Goal: Task Accomplishment & Management: Manage account settings

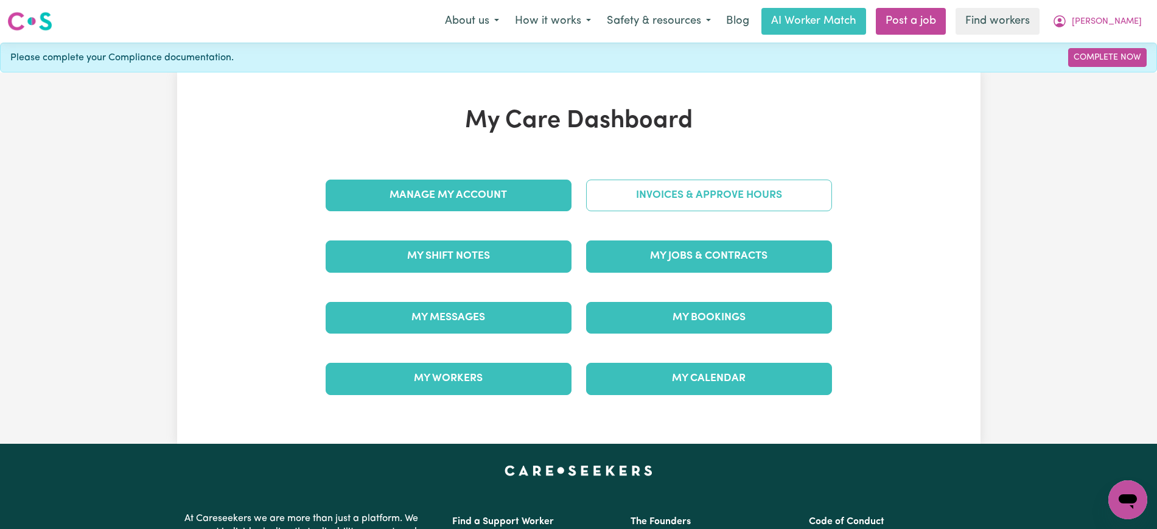
click at [649, 189] on link "Invoices & Approve Hours" at bounding box center [709, 196] width 246 height 32
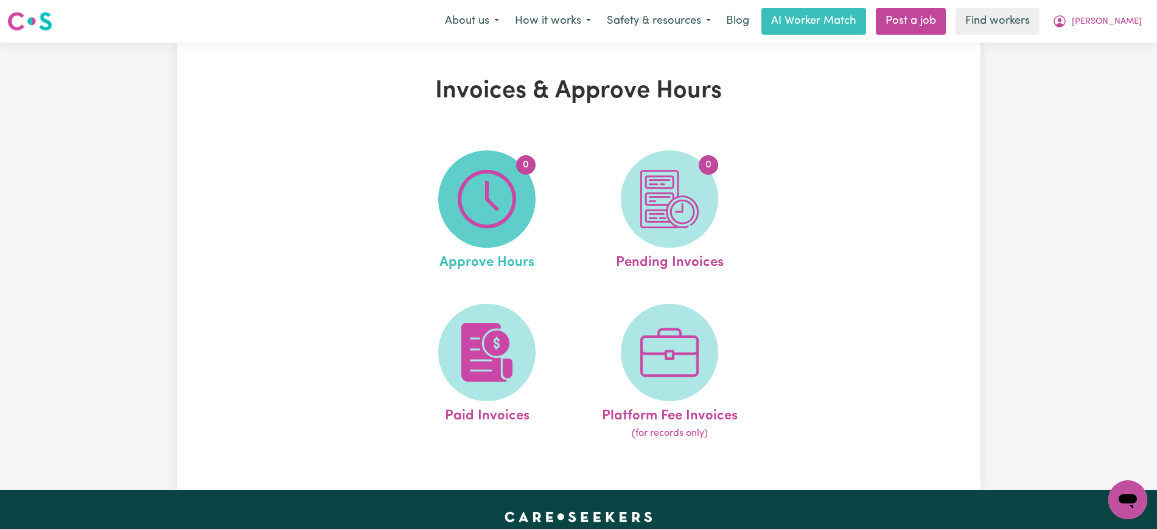
click at [527, 203] on span "0" at bounding box center [486, 198] width 97 height 97
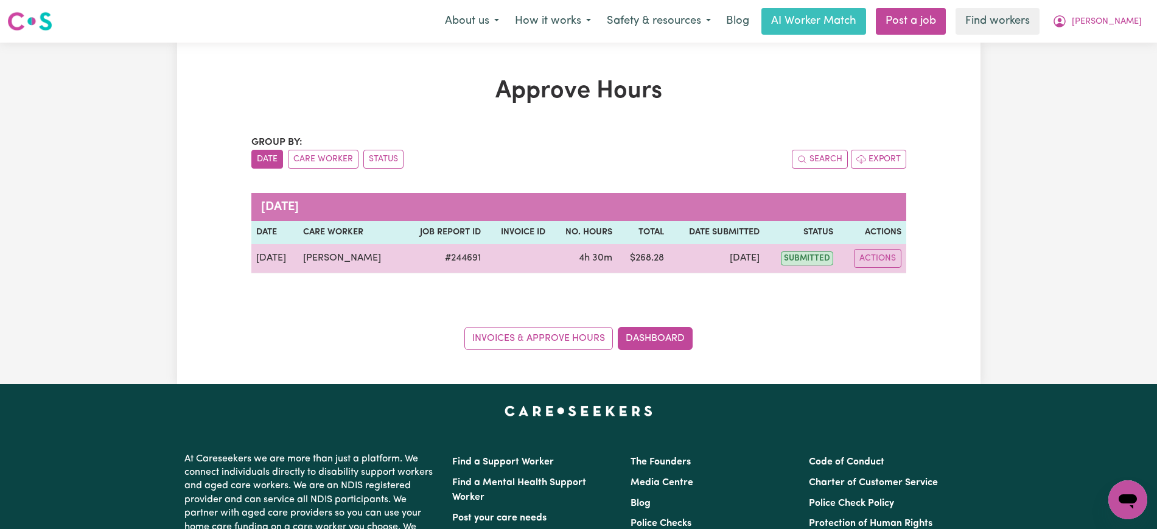
click at [902, 263] on td "Actions" at bounding box center [872, 258] width 68 height 29
click at [892, 265] on button "Actions" at bounding box center [877, 258] width 47 height 19
click at [910, 298] on div "View Job Report" at bounding box center [908, 286] width 105 height 35
click at [919, 283] on link "View Job Report" at bounding box center [909, 287] width 104 height 24
select select "pm"
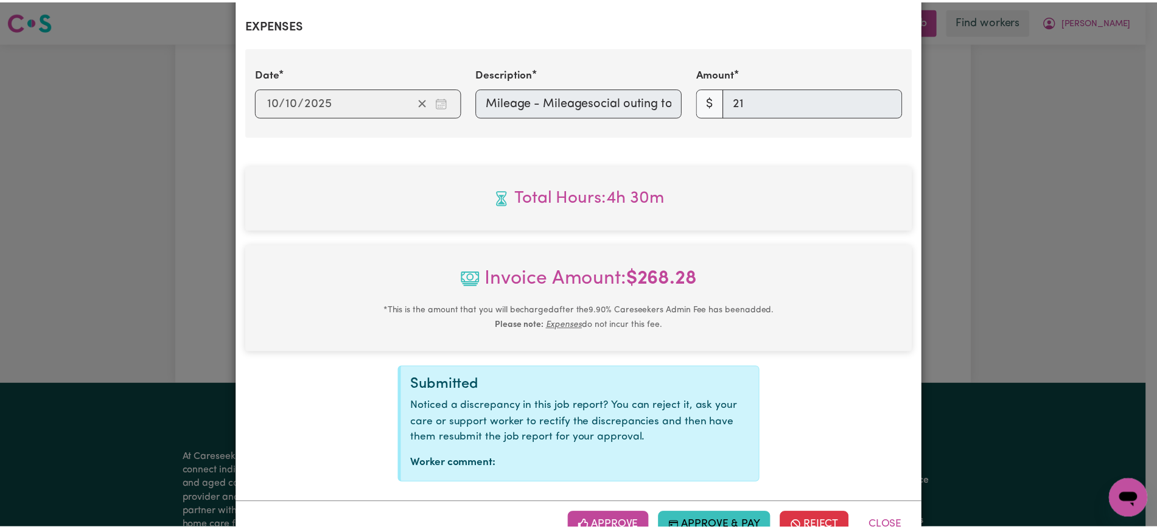
scroll to position [485, 0]
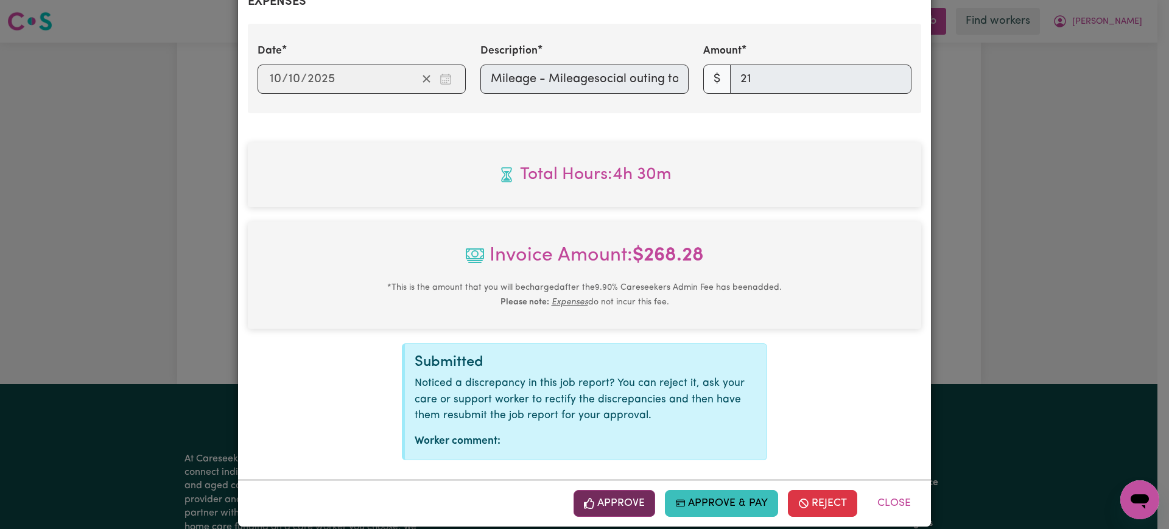
click at [635, 490] on button "Approve" at bounding box center [614, 503] width 82 height 27
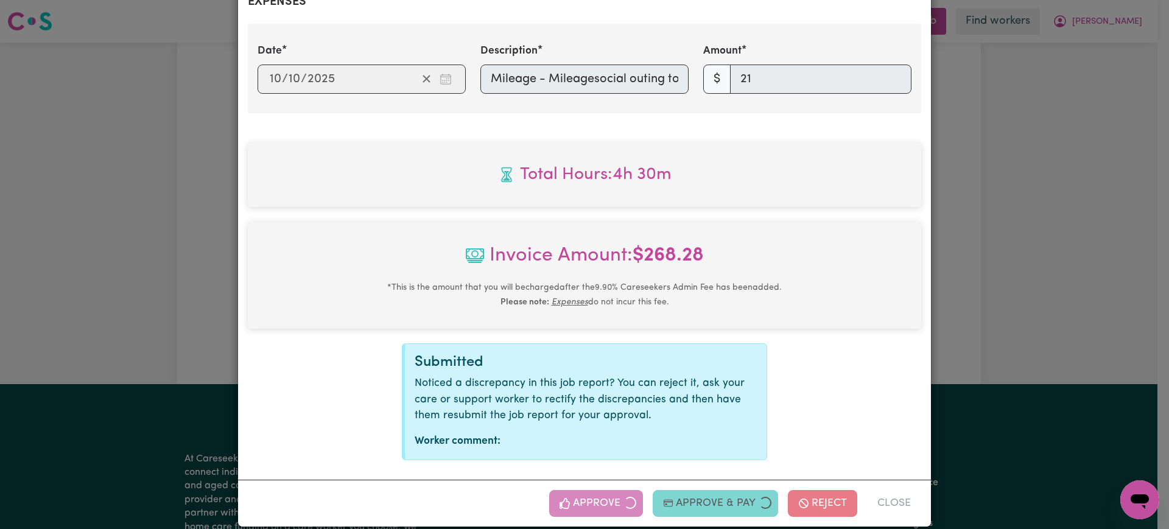
click at [1068, 336] on div "Job Report # 244691 - [PERSON_NAME] Summary Job report # 244691 Client name: [P…" at bounding box center [584, 264] width 1169 height 529
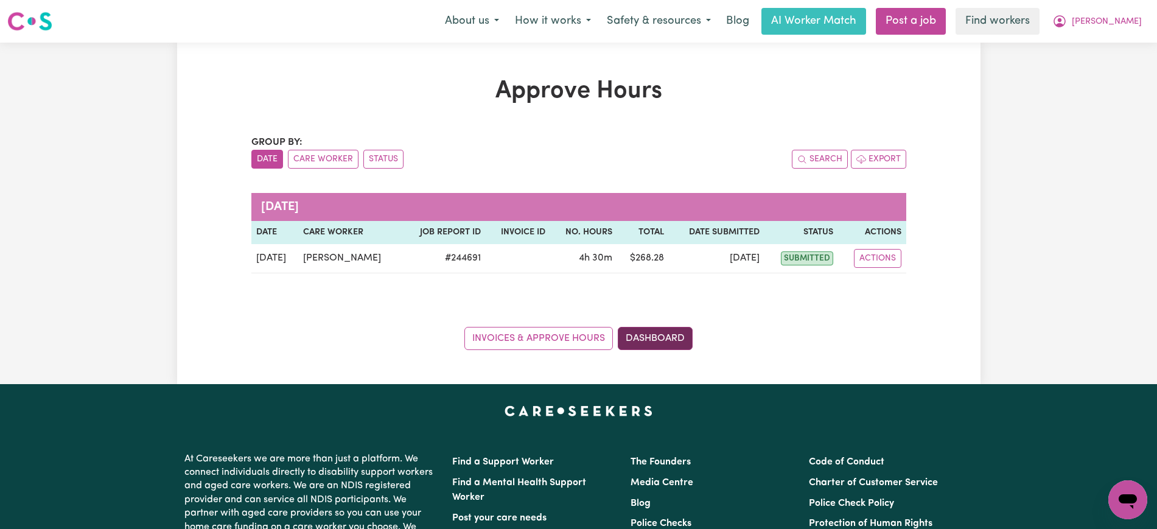
click at [670, 340] on link "Dashboard" at bounding box center [655, 338] width 75 height 23
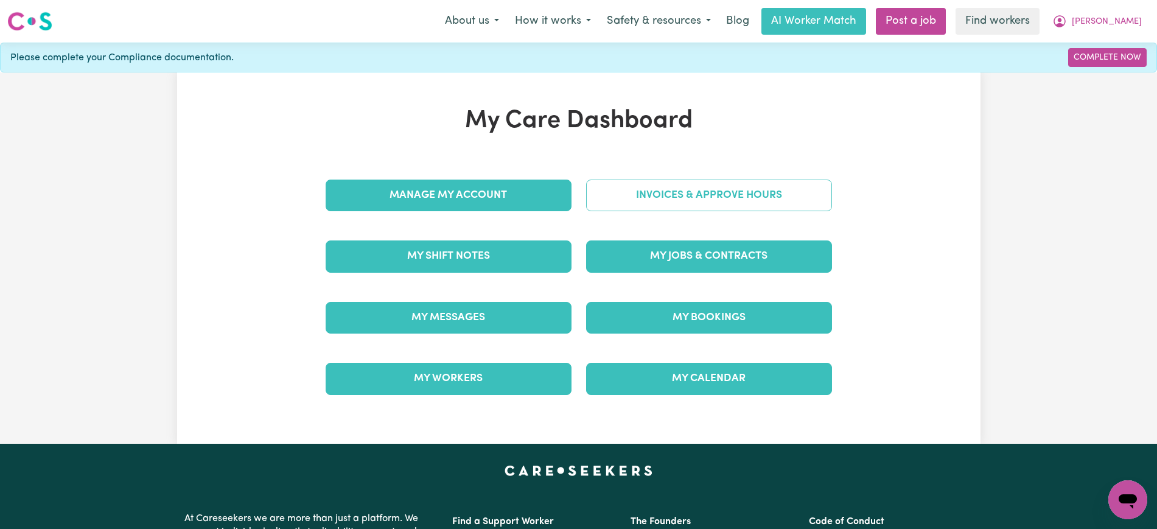
click at [671, 191] on link "Invoices & Approve Hours" at bounding box center [709, 196] width 246 height 32
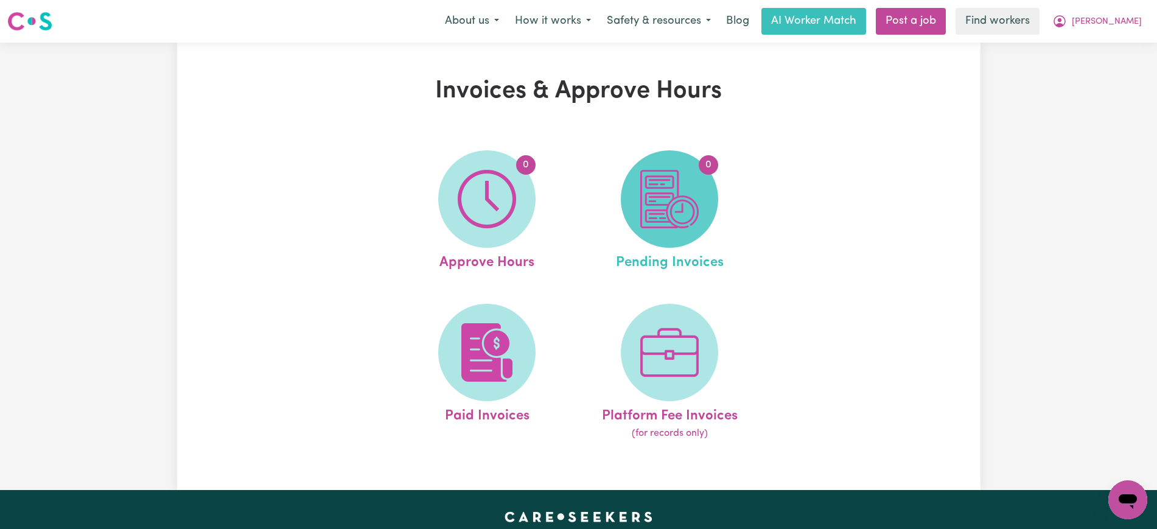
click at [681, 212] on img at bounding box center [669, 199] width 58 height 58
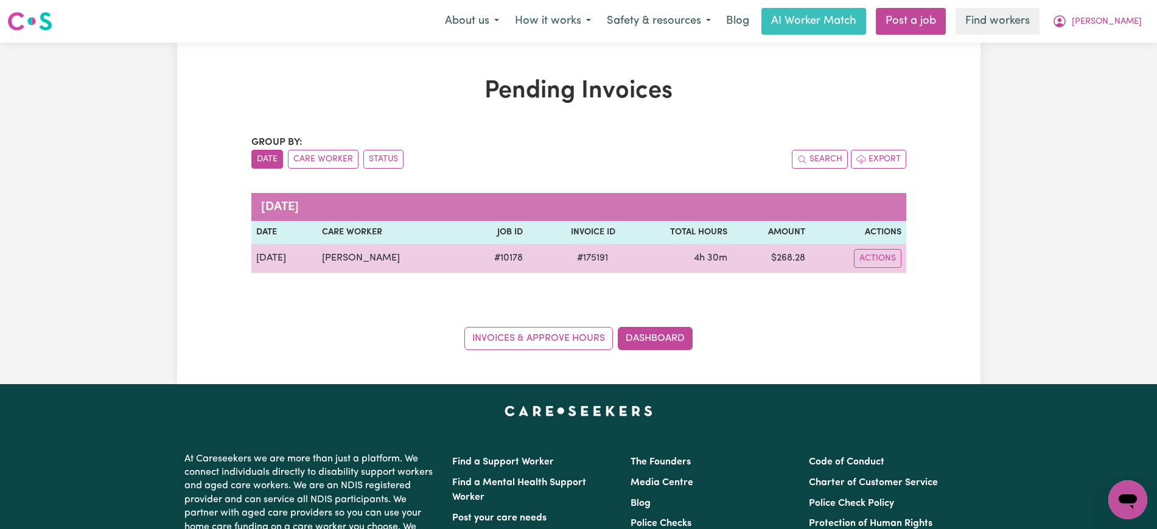
click at [580, 259] on span "# 175191" at bounding box center [593, 258] width 46 height 15
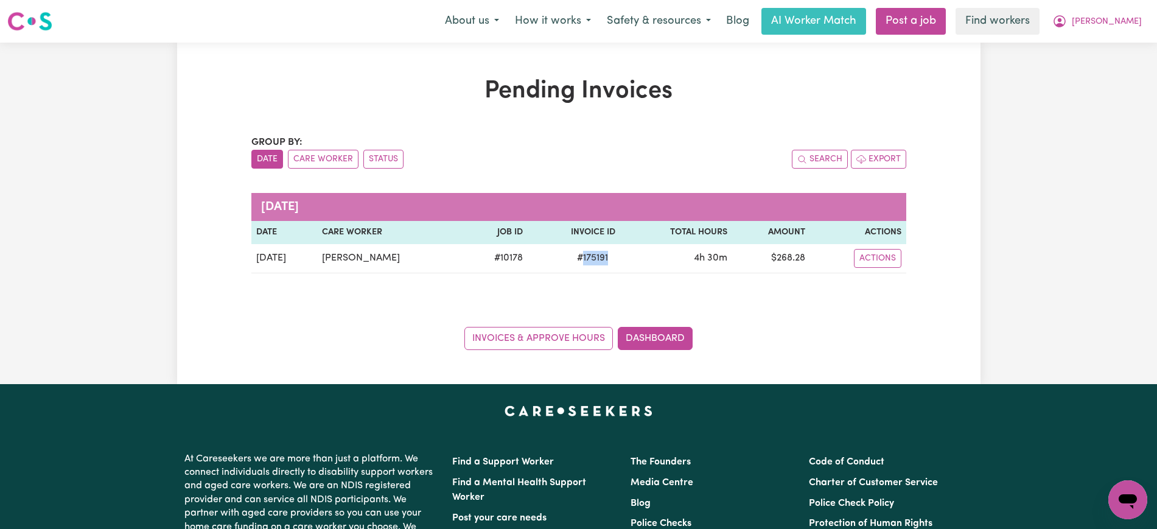
copy span "175191"
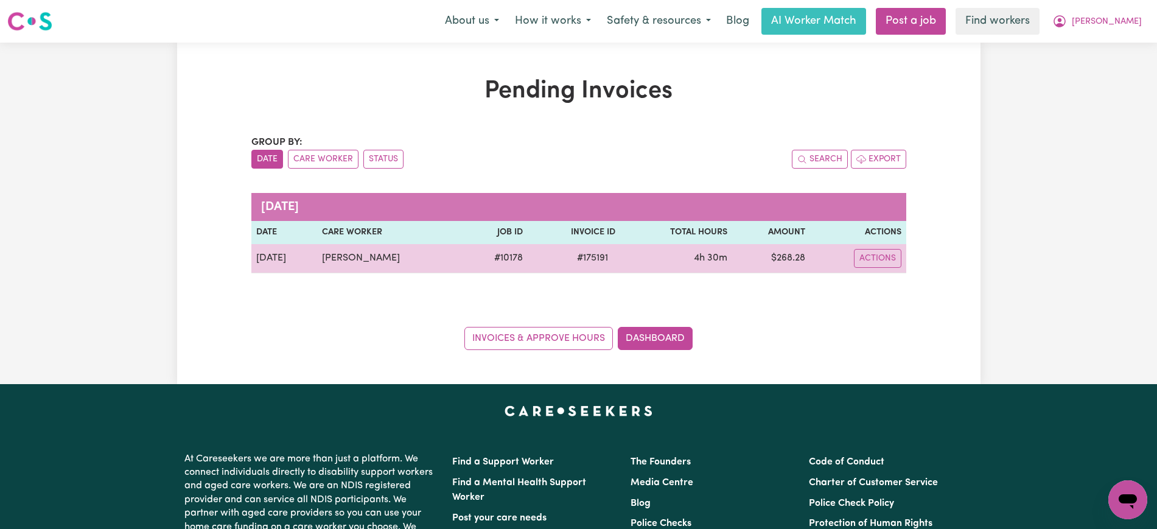
click at [784, 253] on td "$ 268.28" at bounding box center [771, 258] width 79 height 29
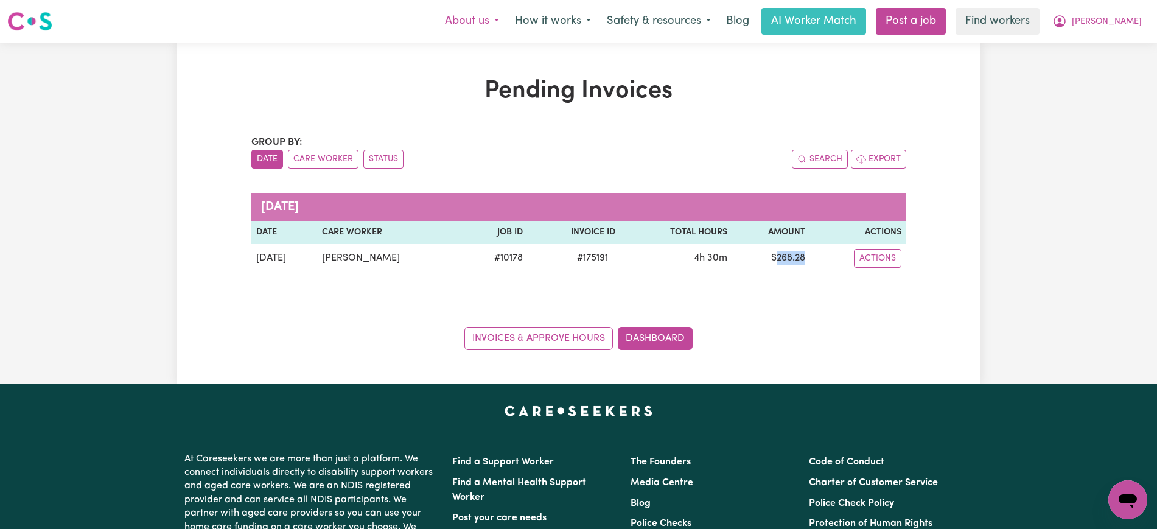
copy td "268.28"
click at [1118, 16] on button "[PERSON_NAME]" at bounding box center [1097, 22] width 105 height 26
click at [1104, 68] on link "Logout" at bounding box center [1101, 69] width 96 height 23
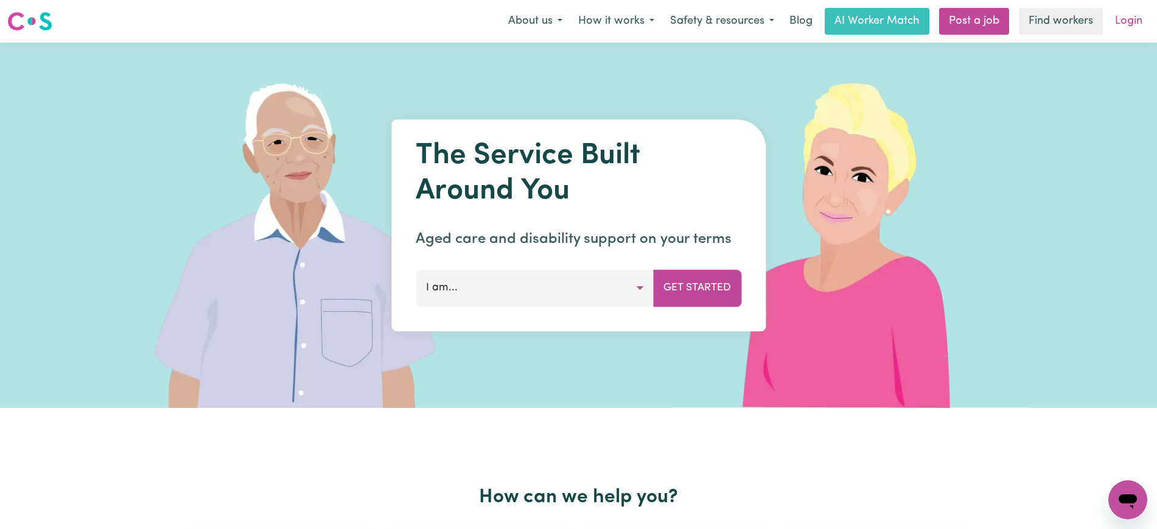
click at [1126, 26] on link "Login" at bounding box center [1129, 21] width 42 height 27
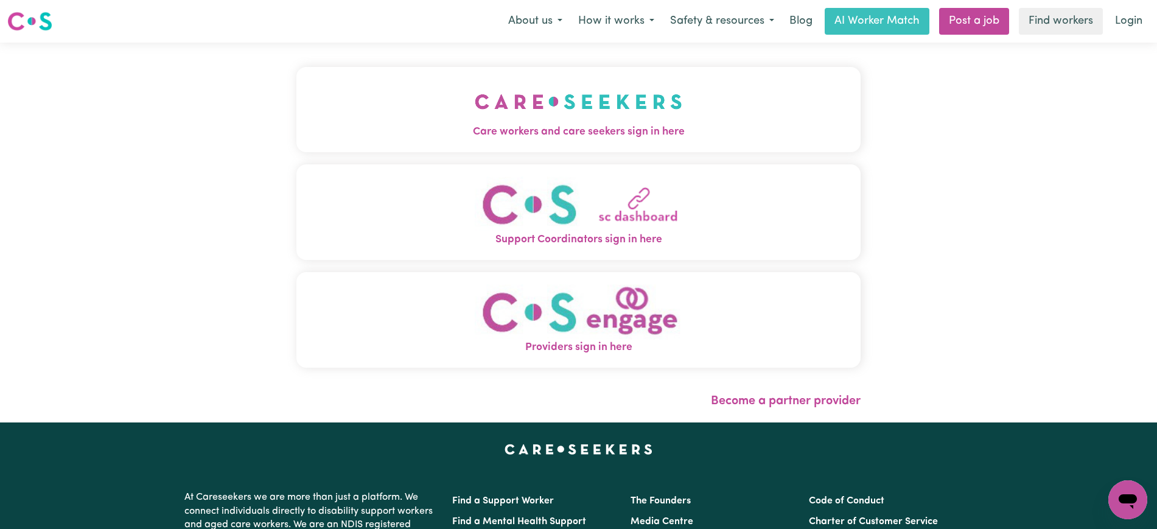
click at [414, 121] on button "Care workers and care seekers sign in here" at bounding box center [578, 109] width 564 height 85
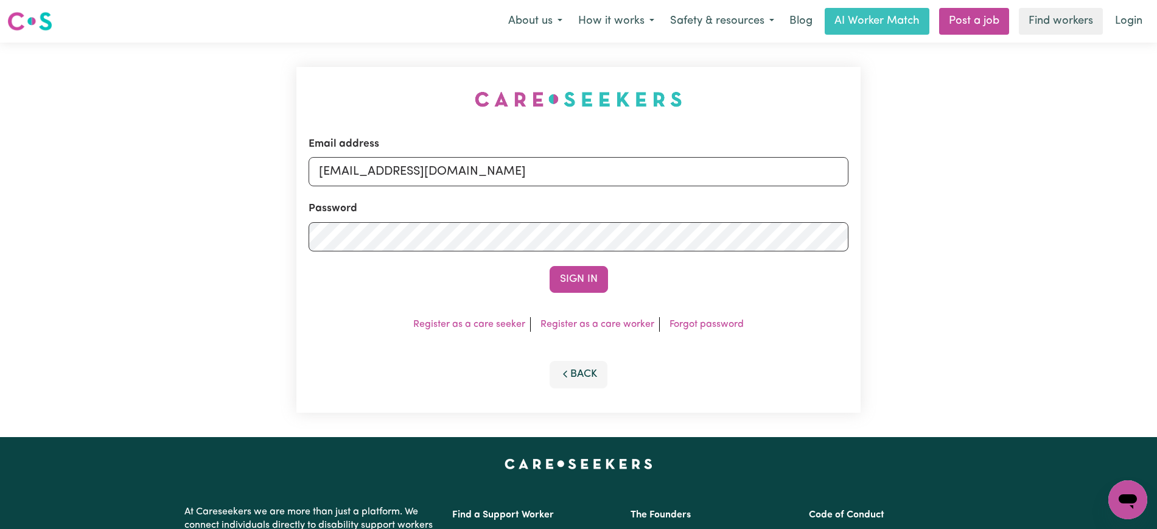
click at [254, 51] on div "Email address [EMAIL_ADDRESS][DOMAIN_NAME] Password Sign In Register as a care …" at bounding box center [578, 240] width 1157 height 394
drag, startPoint x: 392, startPoint y: 170, endPoint x: 1142, endPoint y: 161, distance: 750.1
click at [1157, 170] on html "Menu About us How it works Safety & resources Blog AI Worker Match Post a job F…" at bounding box center [578, 461] width 1157 height 922
type input "[EMAIL_ADDRESS][DOMAIN_NAME]"
click at [550, 266] on button "Sign In" at bounding box center [579, 279] width 58 height 27
